Goal: Navigation & Orientation: Find specific page/section

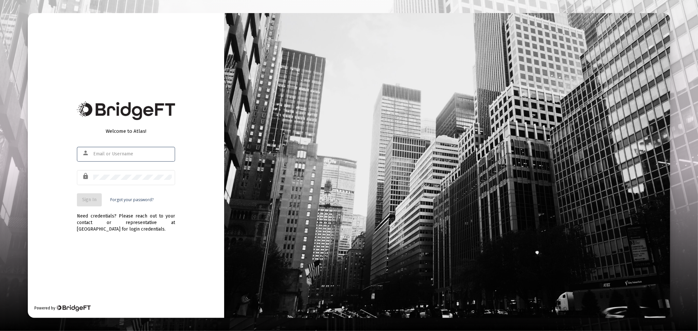
click at [151, 152] on input "text" at bounding box center [132, 154] width 79 height 5
type input "[PERSON_NAME][EMAIL_ADDRESS][DOMAIN_NAME]"
click at [99, 197] on button "Sign In" at bounding box center [89, 199] width 25 height 13
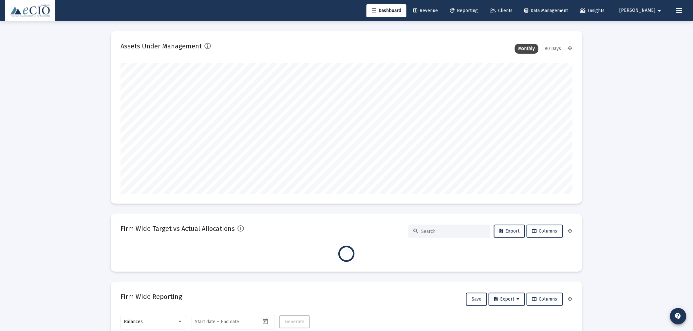
type input "[DATE]"
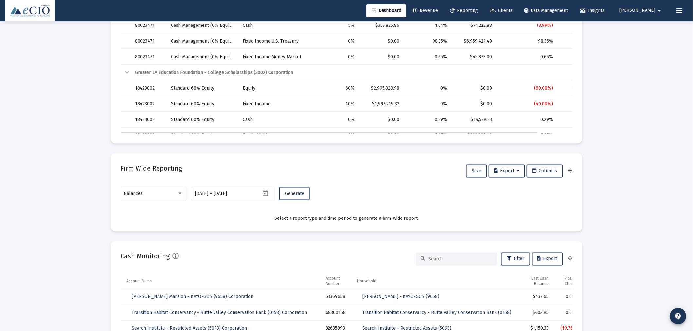
scroll to position [327, 0]
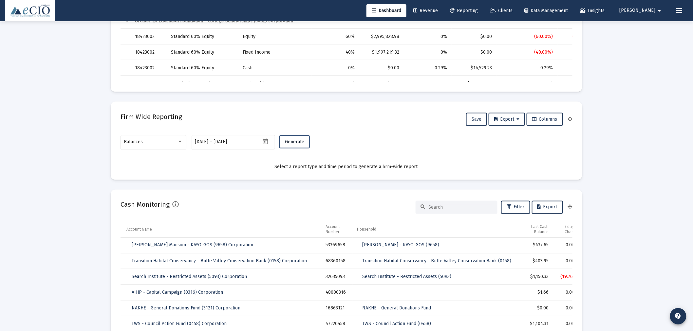
click at [303, 141] on span "Generate" at bounding box center [294, 142] width 19 height 6
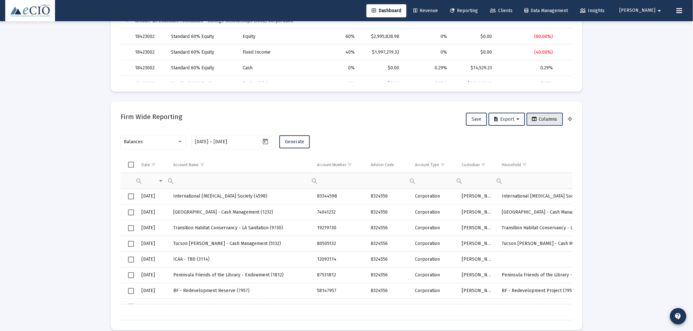
click at [560, 123] on button "Columns" at bounding box center [544, 119] width 36 height 13
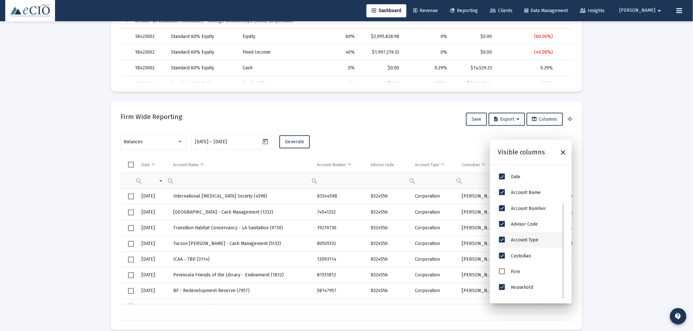
scroll to position [45, 0]
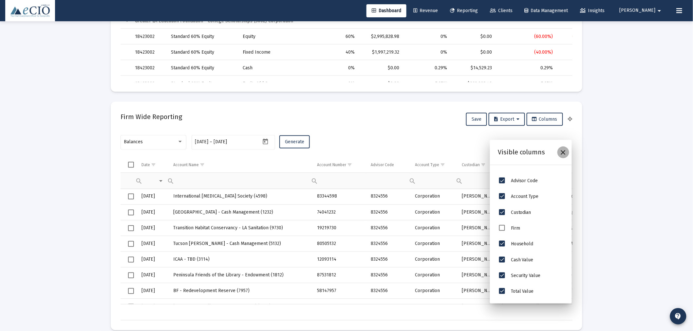
click at [564, 150] on icon "Close" at bounding box center [563, 153] width 8 height 8
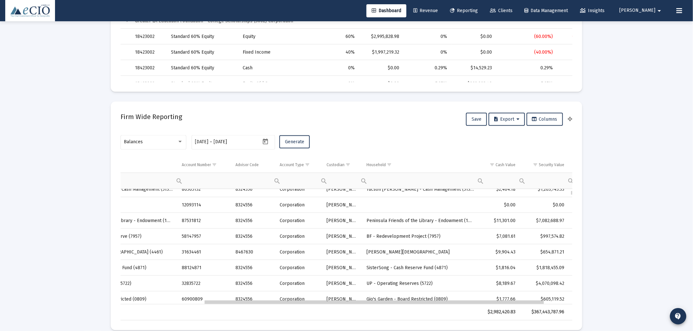
scroll to position [0, 0]
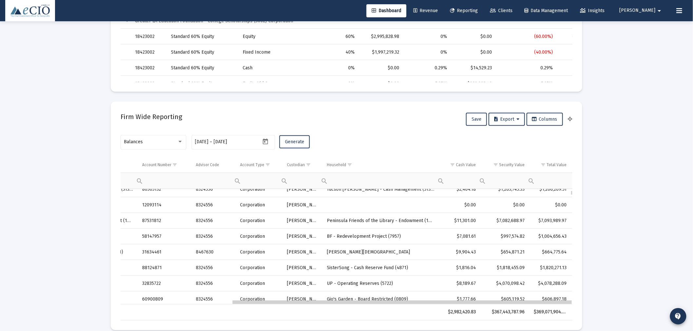
drag, startPoint x: 420, startPoint y: 303, endPoint x: 557, endPoint y: 308, distance: 137.6
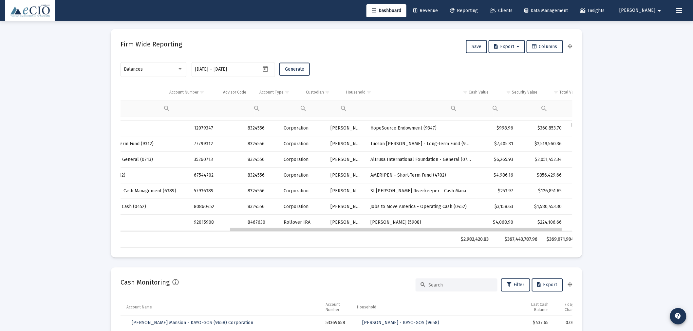
scroll to position [0, 114]
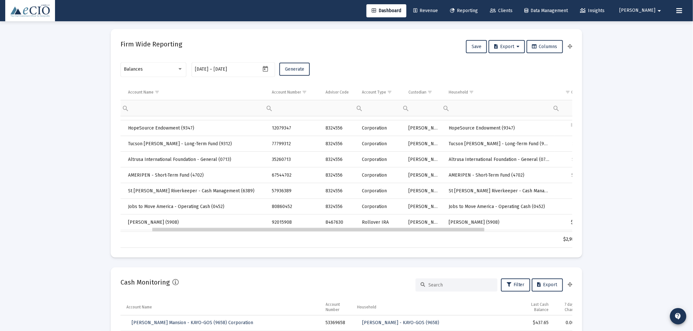
drag, startPoint x: 393, startPoint y: 230, endPoint x: 313, endPoint y: 236, distance: 81.1
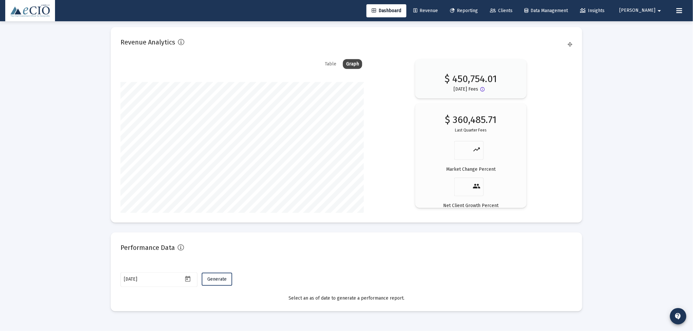
click at [212, 274] on button "Generate" at bounding box center [217, 279] width 30 height 13
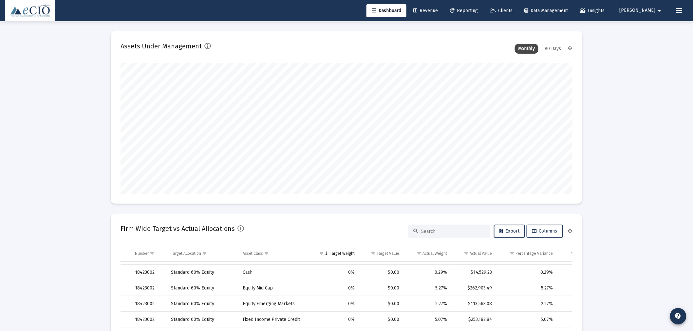
click at [478, 10] on span "Reporting" at bounding box center [464, 11] width 28 height 6
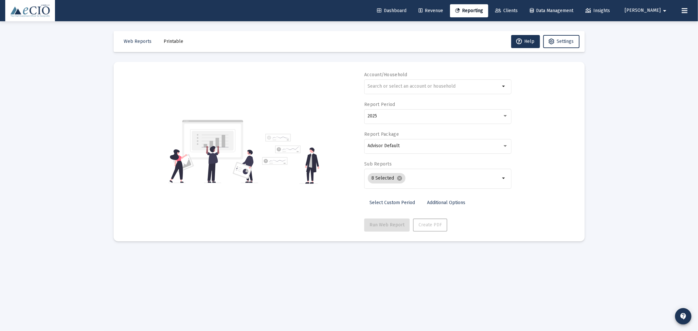
click at [568, 14] on link "Data Management" at bounding box center [552, 10] width 54 height 13
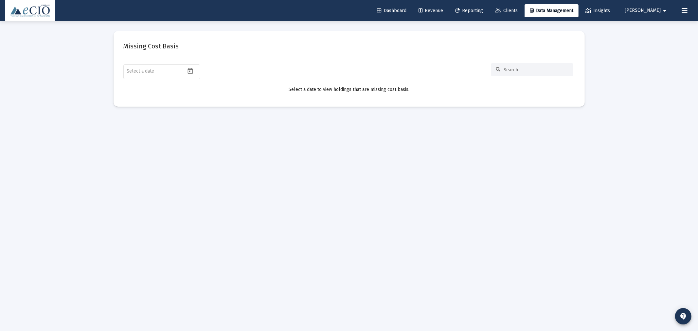
click at [518, 10] on span "Clients" at bounding box center [506, 11] width 23 height 6
